Goal: Navigation & Orientation: Find specific page/section

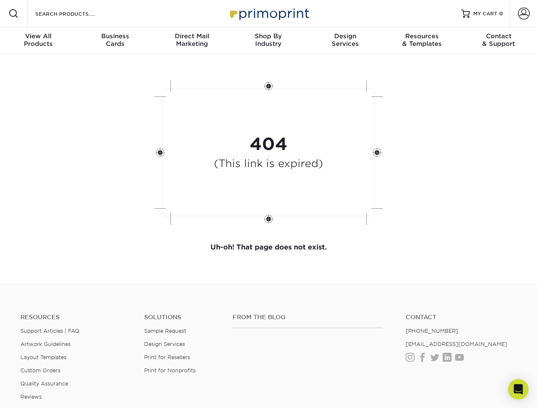
click at [268, 204] on div "404 (This link is expired)" at bounding box center [268, 153] width 255 height 157
click at [14, 14] on span at bounding box center [14, 14] width 10 height 10
click at [524, 14] on span at bounding box center [524, 14] width 12 height 12
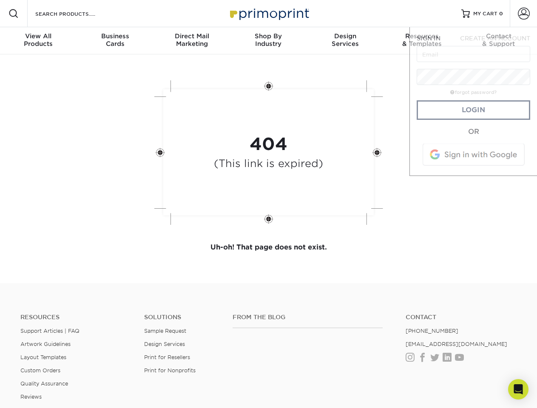
click at [38, 41] on div "View All Products" at bounding box center [38, 39] width 77 height 15
click at [115, 41] on div "Business Cards" at bounding box center [115, 39] width 77 height 15
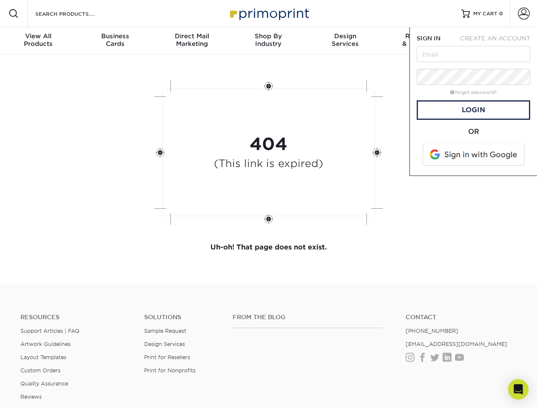
click at [192, 41] on div "Direct Mail Marketing" at bounding box center [192, 39] width 77 height 15
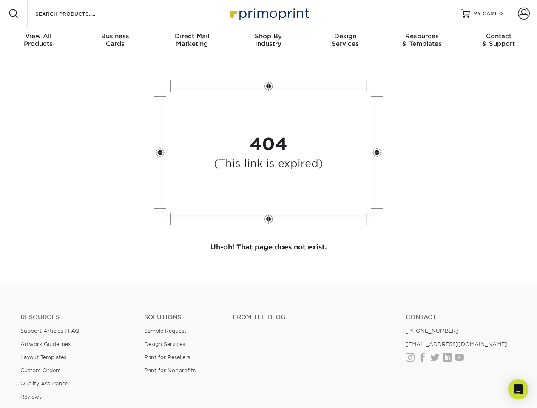
click at [268, 41] on div "Shop By Industry" at bounding box center [268, 39] width 77 height 15
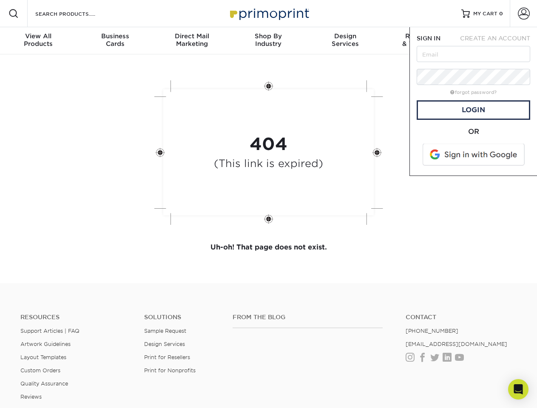
click at [345, 41] on div "Design Services" at bounding box center [345, 39] width 77 height 15
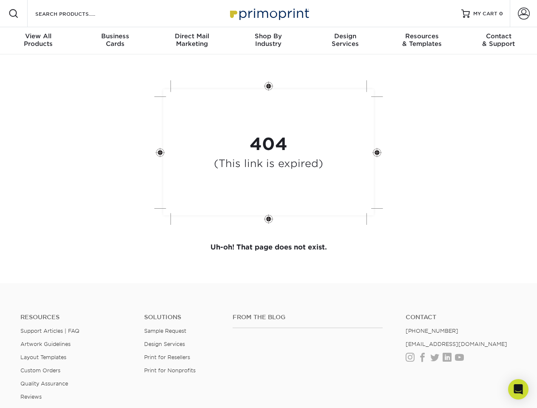
click at [422, 41] on span "SIGN IN" at bounding box center [429, 38] width 24 height 7
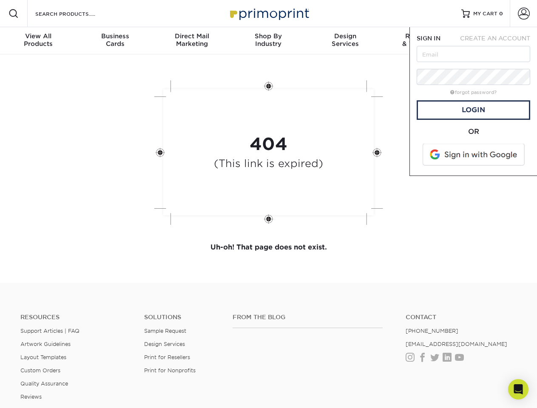
click at [499, 41] on div "Contact & Support" at bounding box center [499, 39] width 77 height 15
